Goal: Transaction & Acquisition: Purchase product/service

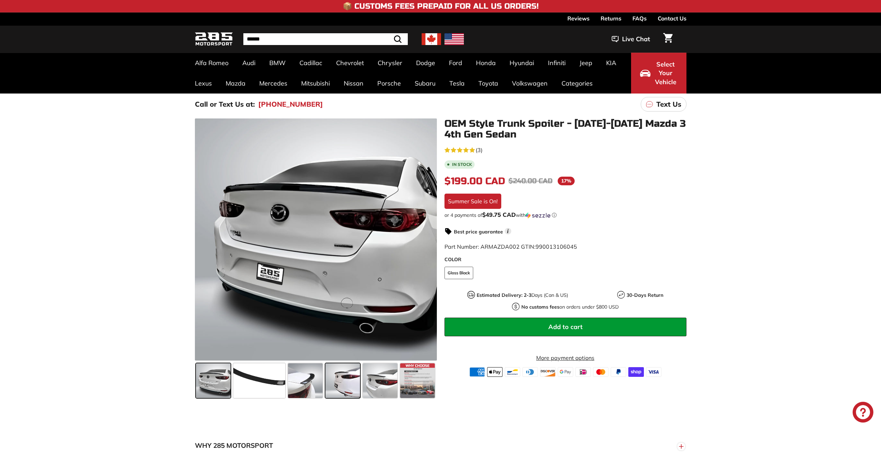
click at [354, 383] on span at bounding box center [343, 380] width 35 height 35
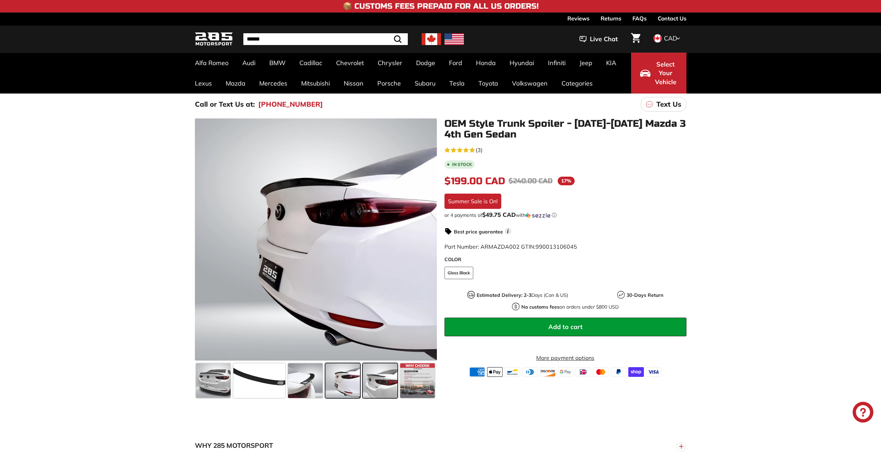
click at [377, 387] on span at bounding box center [380, 380] width 35 height 35
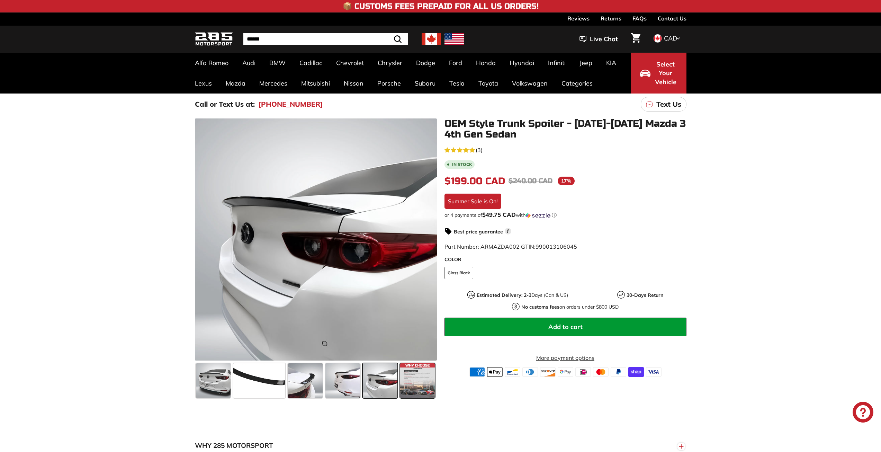
click at [417, 387] on span at bounding box center [417, 380] width 35 height 35
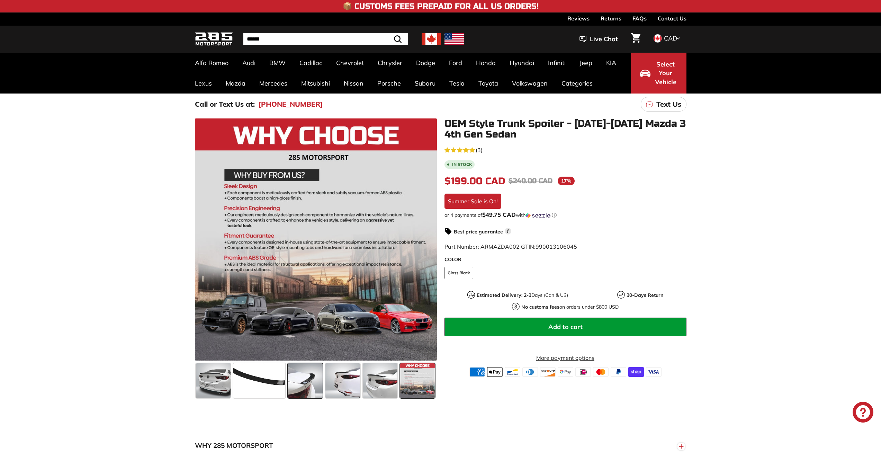
click at [309, 372] on span at bounding box center [305, 380] width 35 height 35
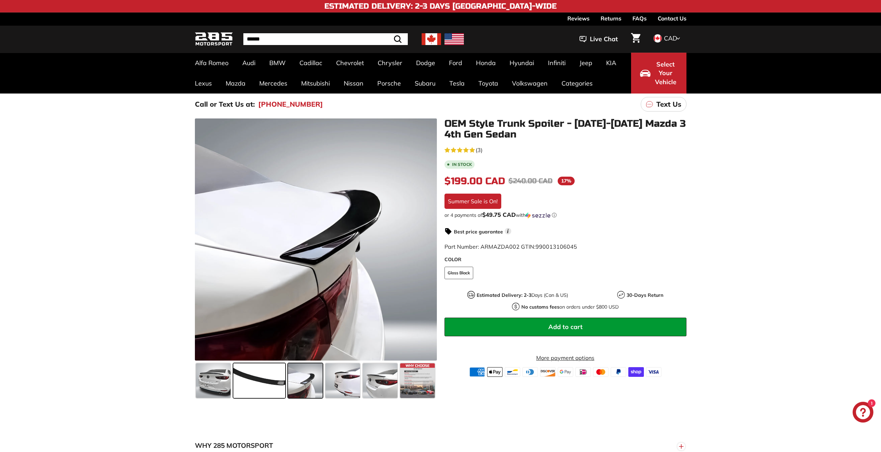
click at [269, 385] on span at bounding box center [259, 380] width 52 height 35
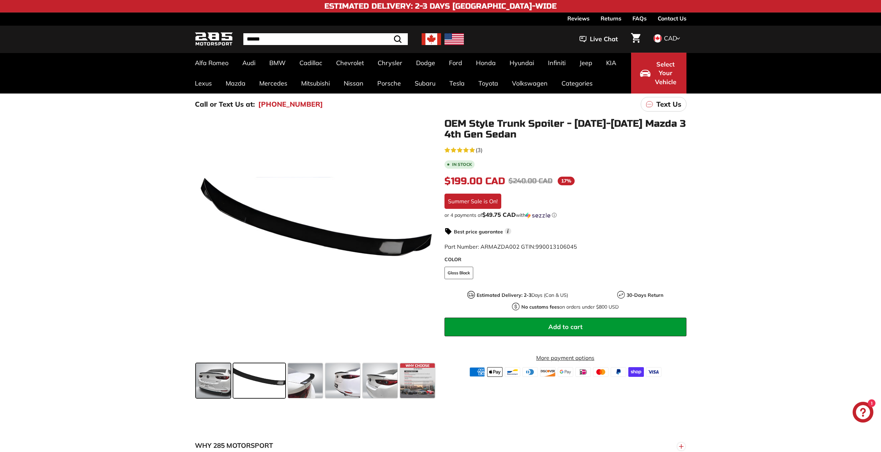
click at [196, 382] on div at bounding box center [213, 380] width 37 height 37
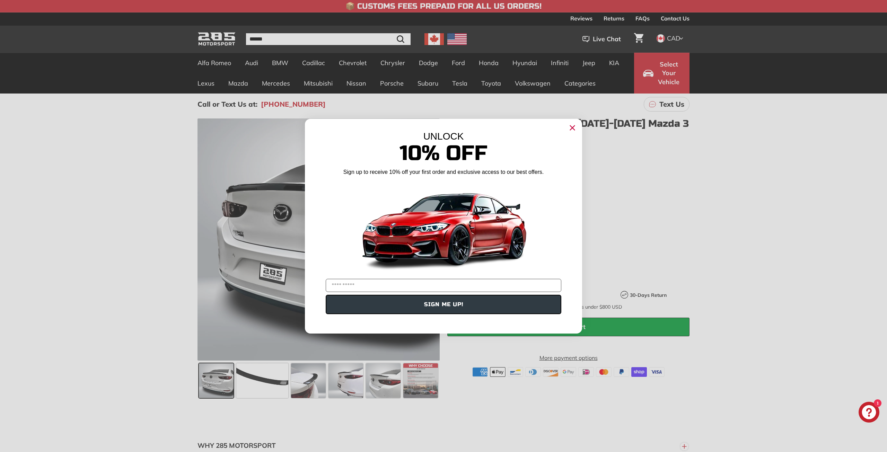
click at [571, 126] on circle "Close dialog" at bounding box center [572, 127] width 10 height 10
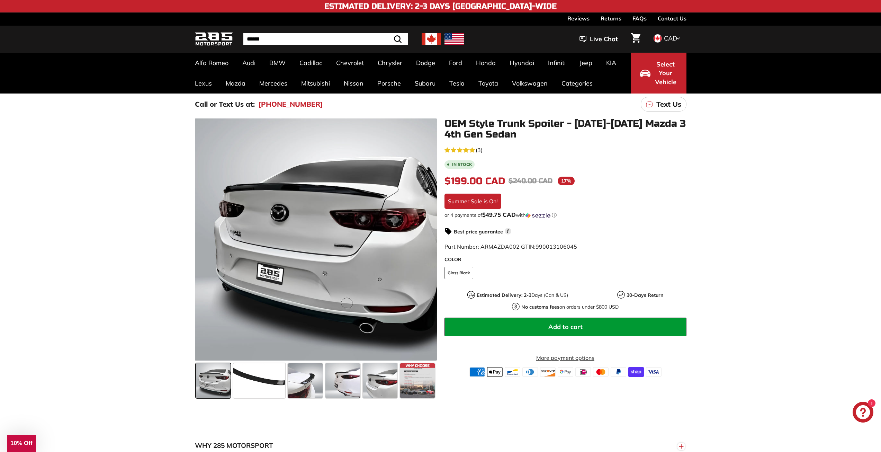
click at [437, 37] on img at bounding box center [431, 39] width 19 height 12
click at [433, 37] on img at bounding box center [431, 39] width 19 height 12
